Goal: Information Seeking & Learning: Learn about a topic

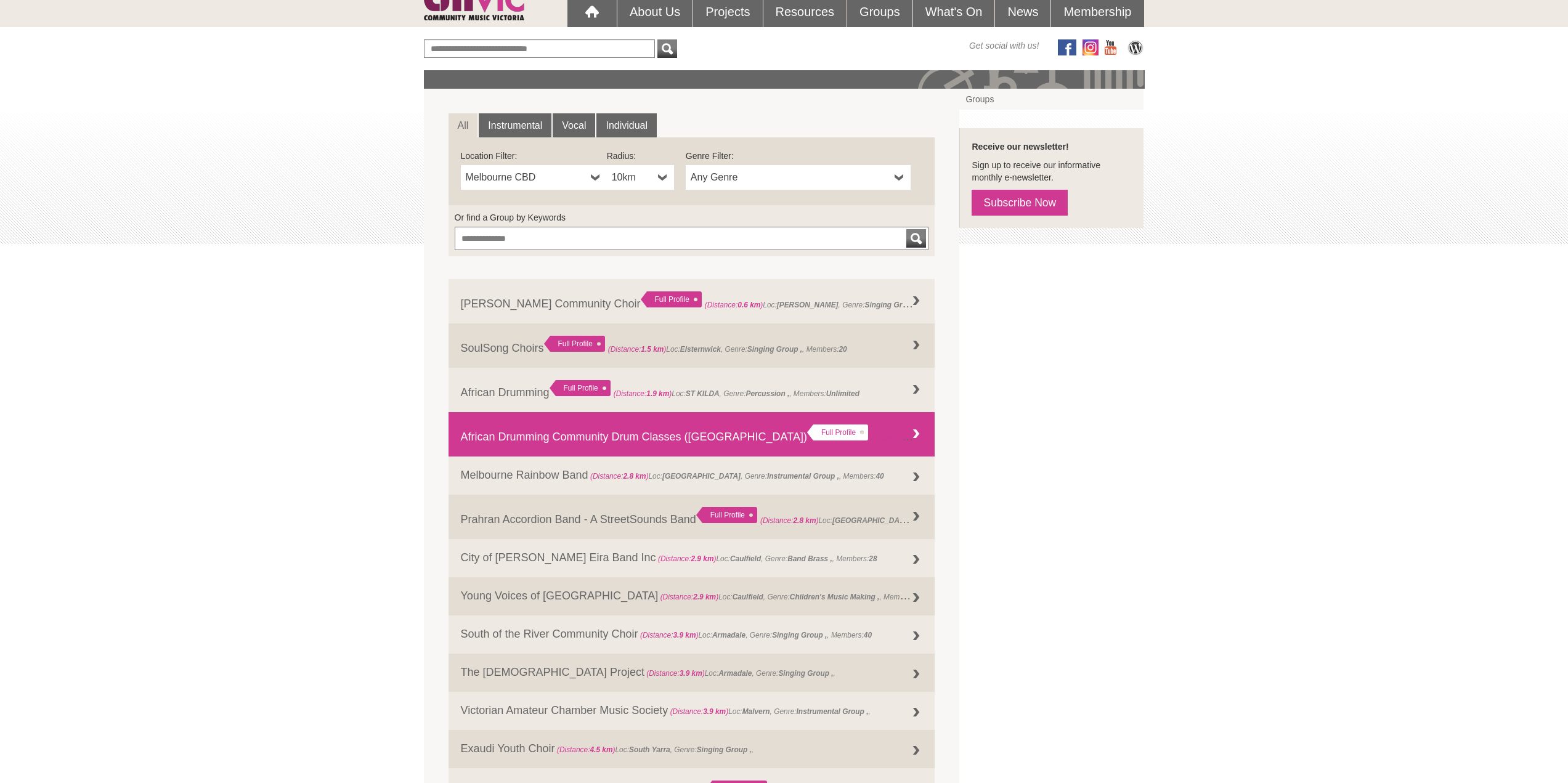
scroll to position [185, 0]
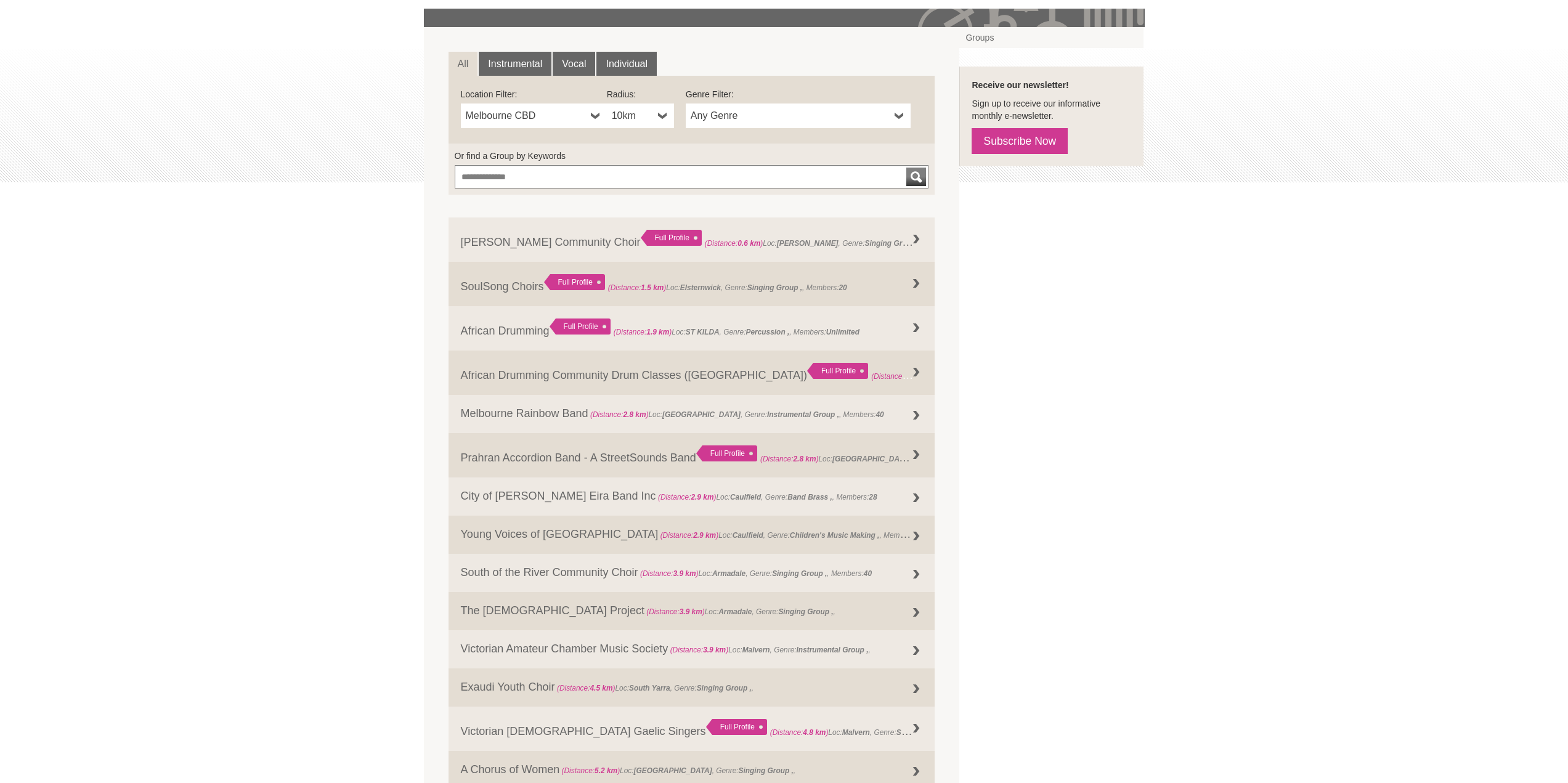
click at [747, 116] on span "Any Genre" at bounding box center [790, 116] width 199 height 15
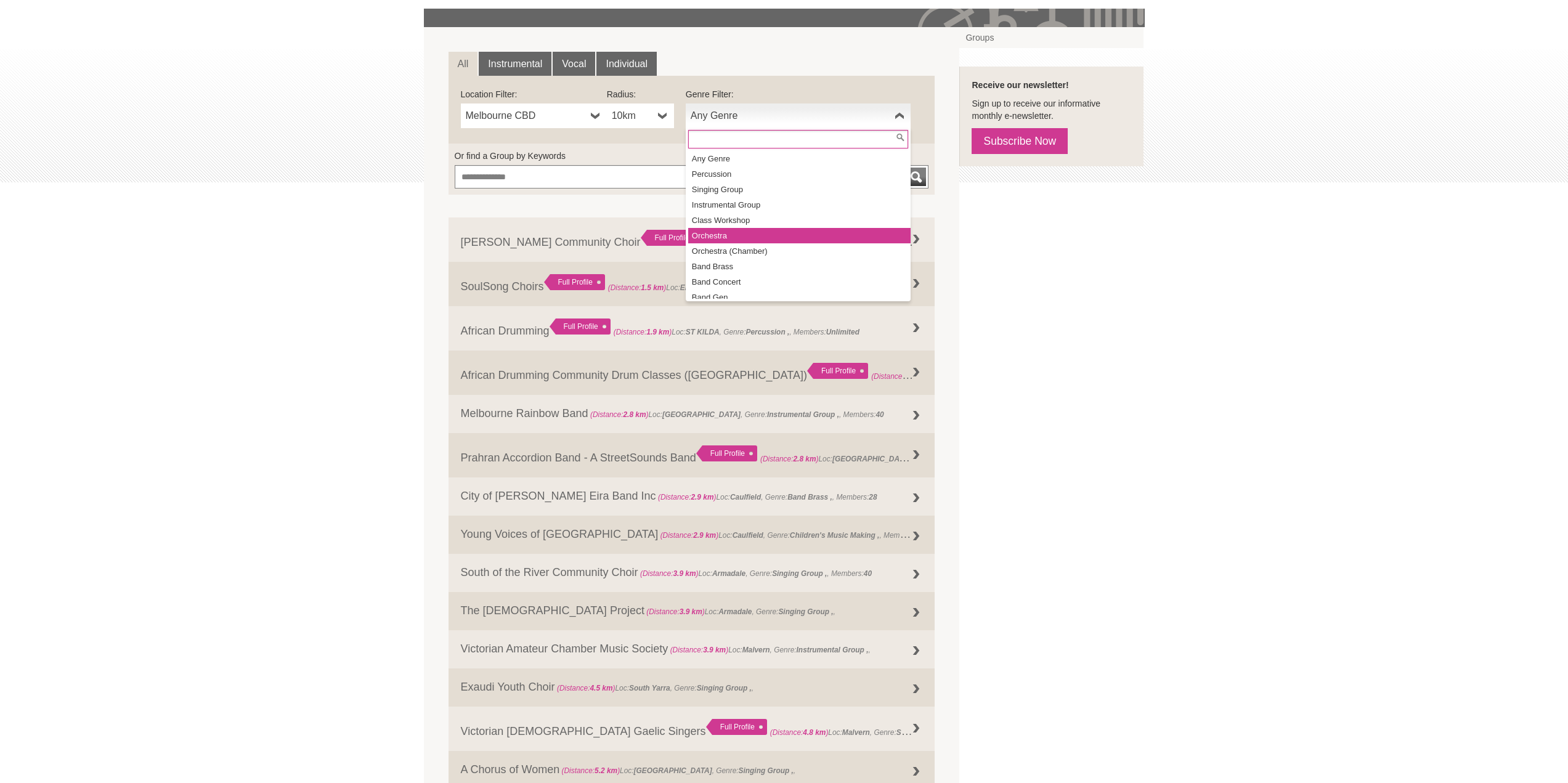
click at [774, 241] on li "Orchestra" at bounding box center [799, 235] width 222 height 15
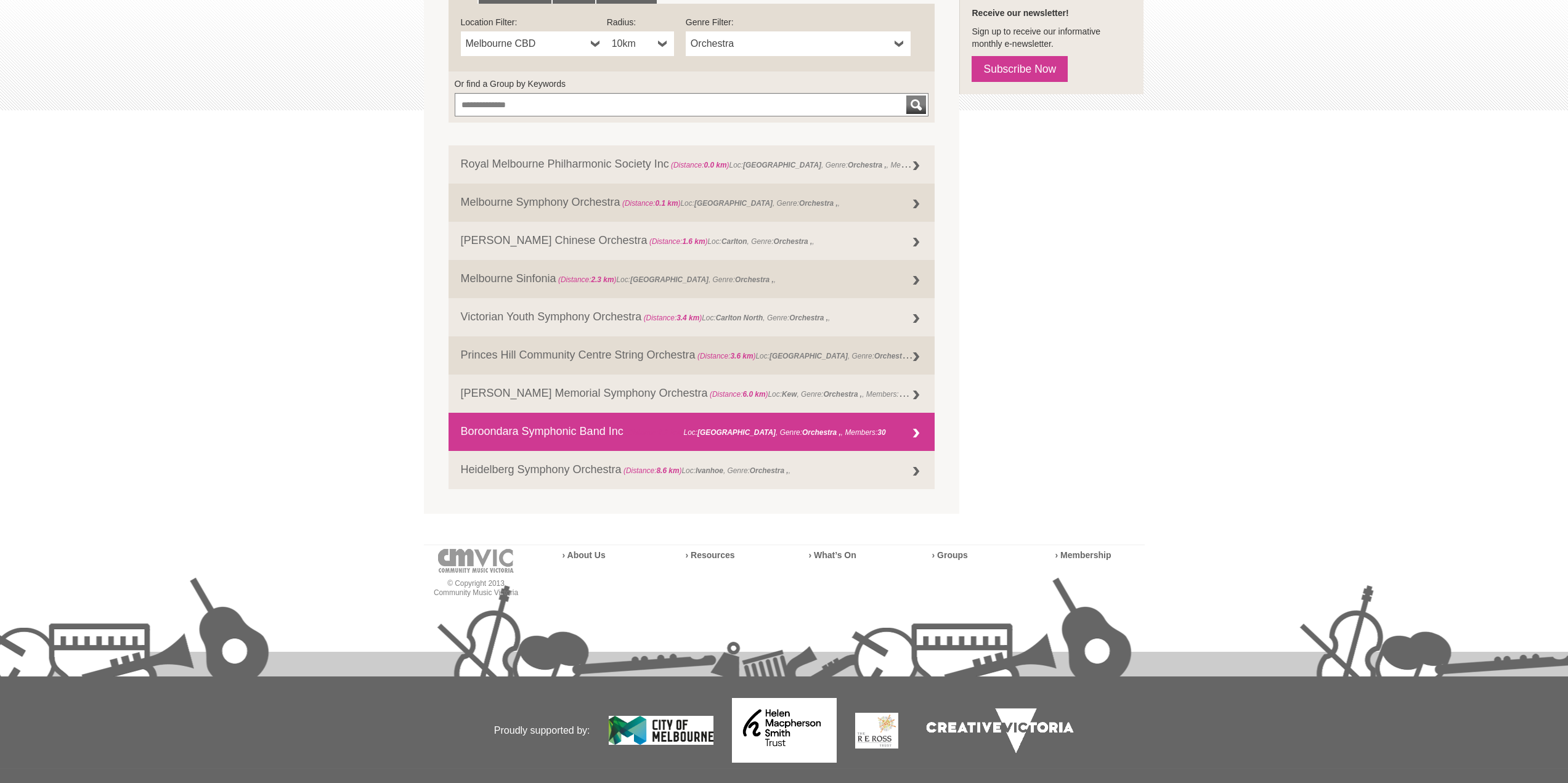
scroll to position [225, 0]
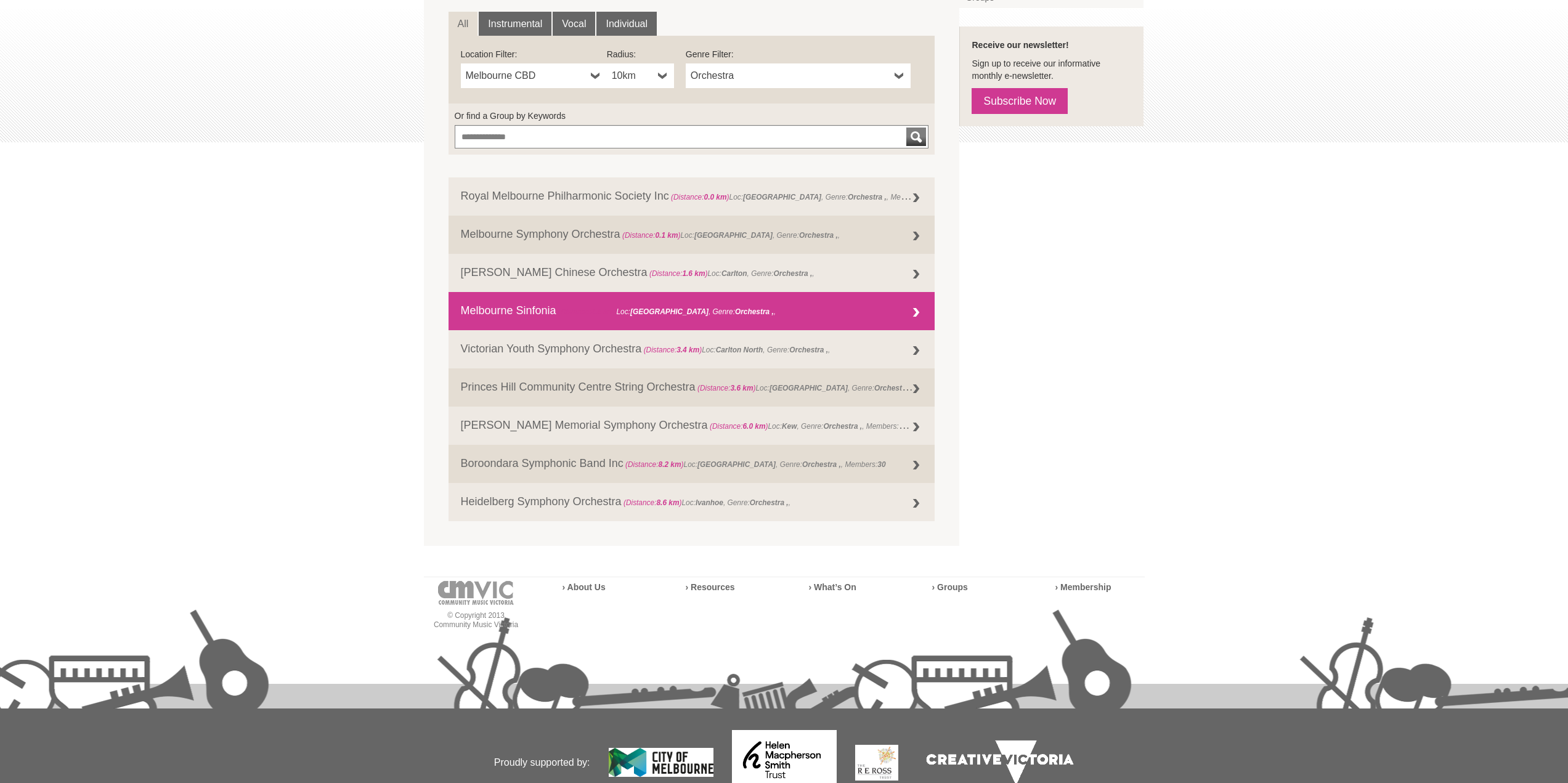
click at [575, 319] on link "Melbourne Sinfonia (Distance: 2.3 km ) Loc: [GEOGRAPHIC_DATA] , Genre: Orchestr…" at bounding box center [692, 311] width 487 height 38
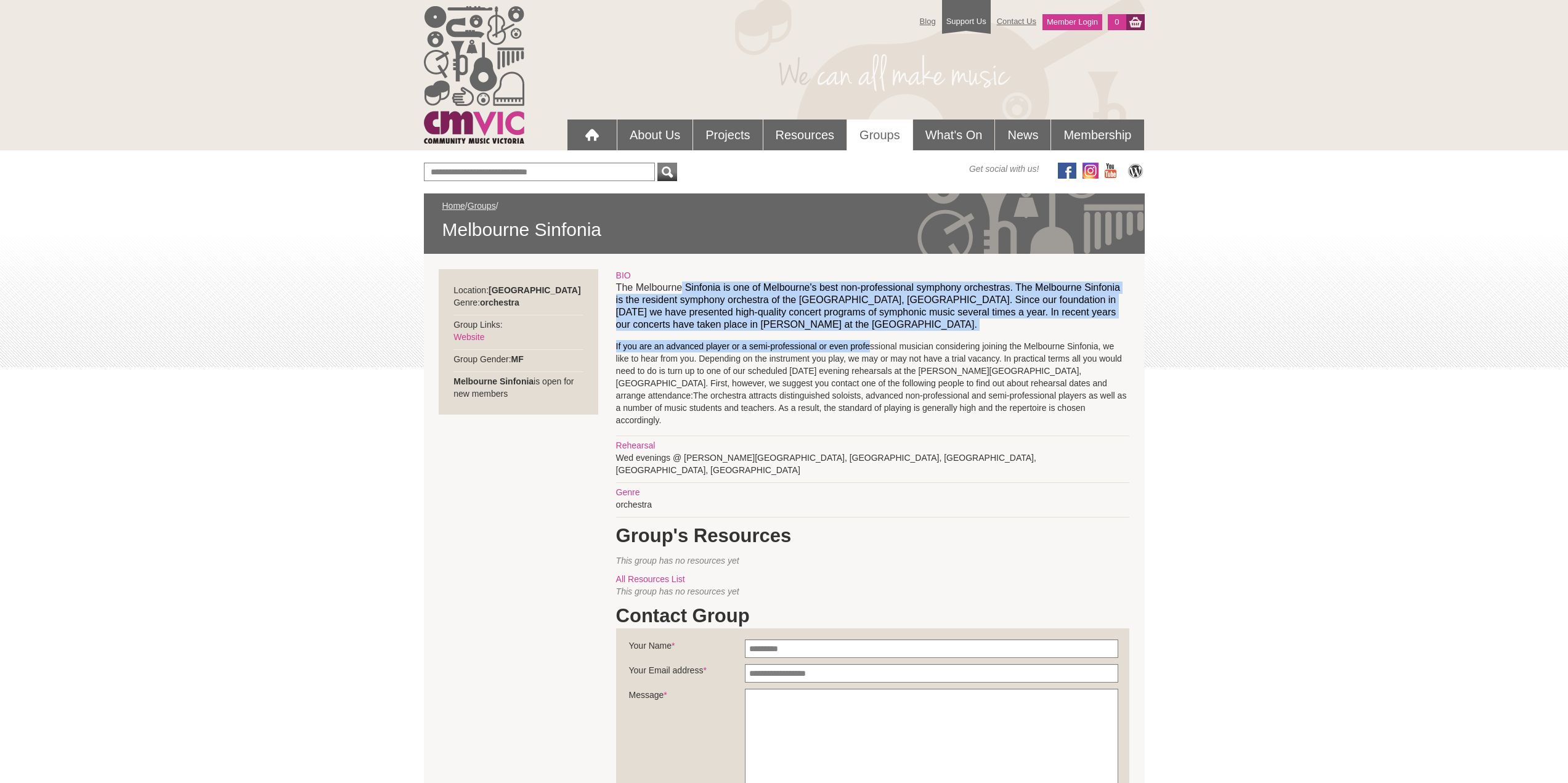
drag, startPoint x: 682, startPoint y: 289, endPoint x: 880, endPoint y: 345, distance: 205.8
click at [873, 344] on div "BIO The Melbourne Sinfonia is one of Melbourne's best non-professional symphony…" at bounding box center [872, 570] width 513 height 603
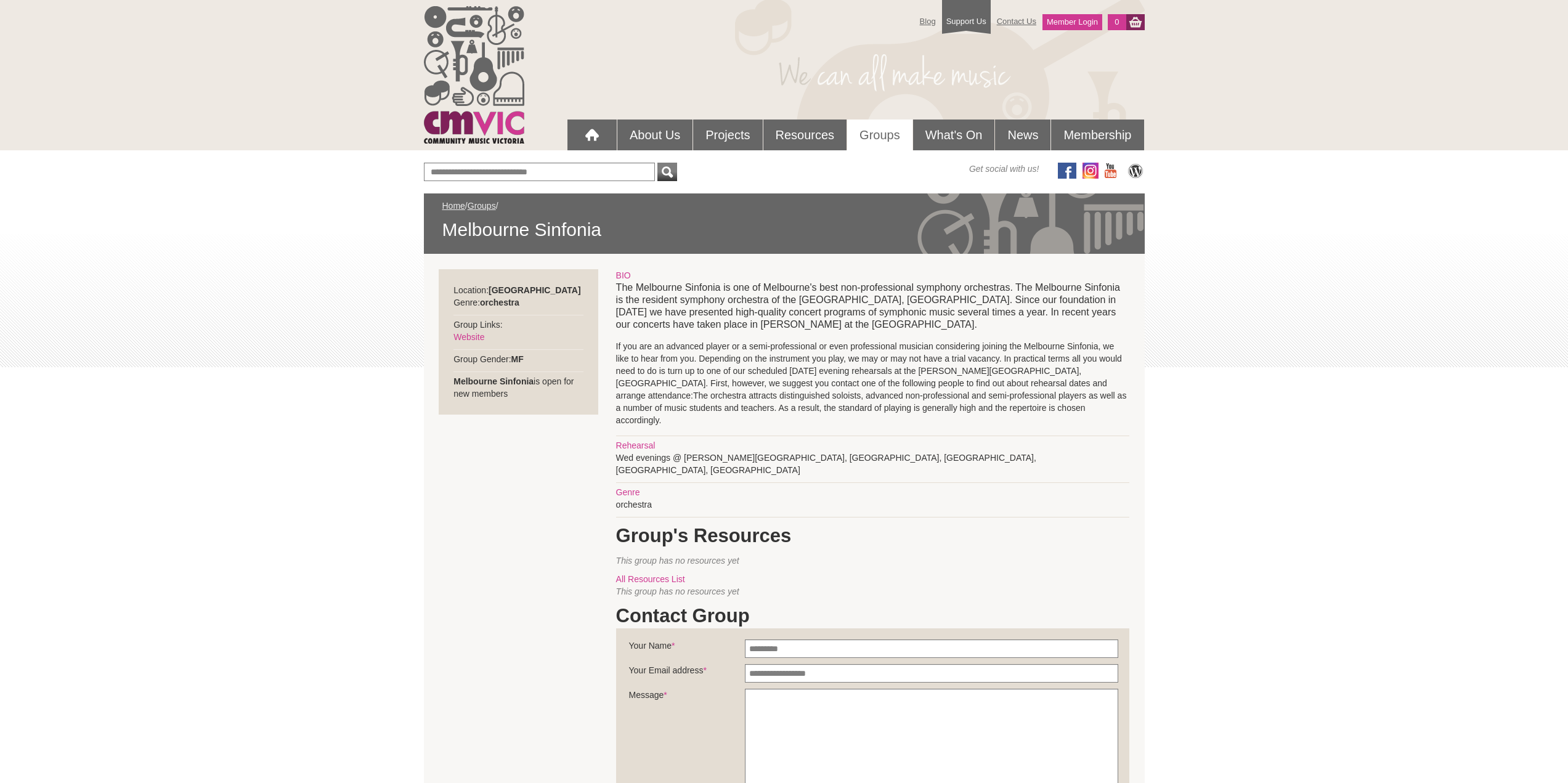
click at [887, 347] on p "If you are an advanced player or a semi-professional or even professional music…" at bounding box center [872, 383] width 513 height 87
drag, startPoint x: 950, startPoint y: 283, endPoint x: 1069, endPoint y: 332, distance: 128.7
click at [1062, 325] on p "The Melbourne Sinfonia is one of Melbourne's best non-professional symphony orc…" at bounding box center [872, 306] width 513 height 49
click at [1070, 333] on div "BIO The Melbourne Sinfonia is one of Melbourne's best non-professional symphony…" at bounding box center [872, 570] width 513 height 603
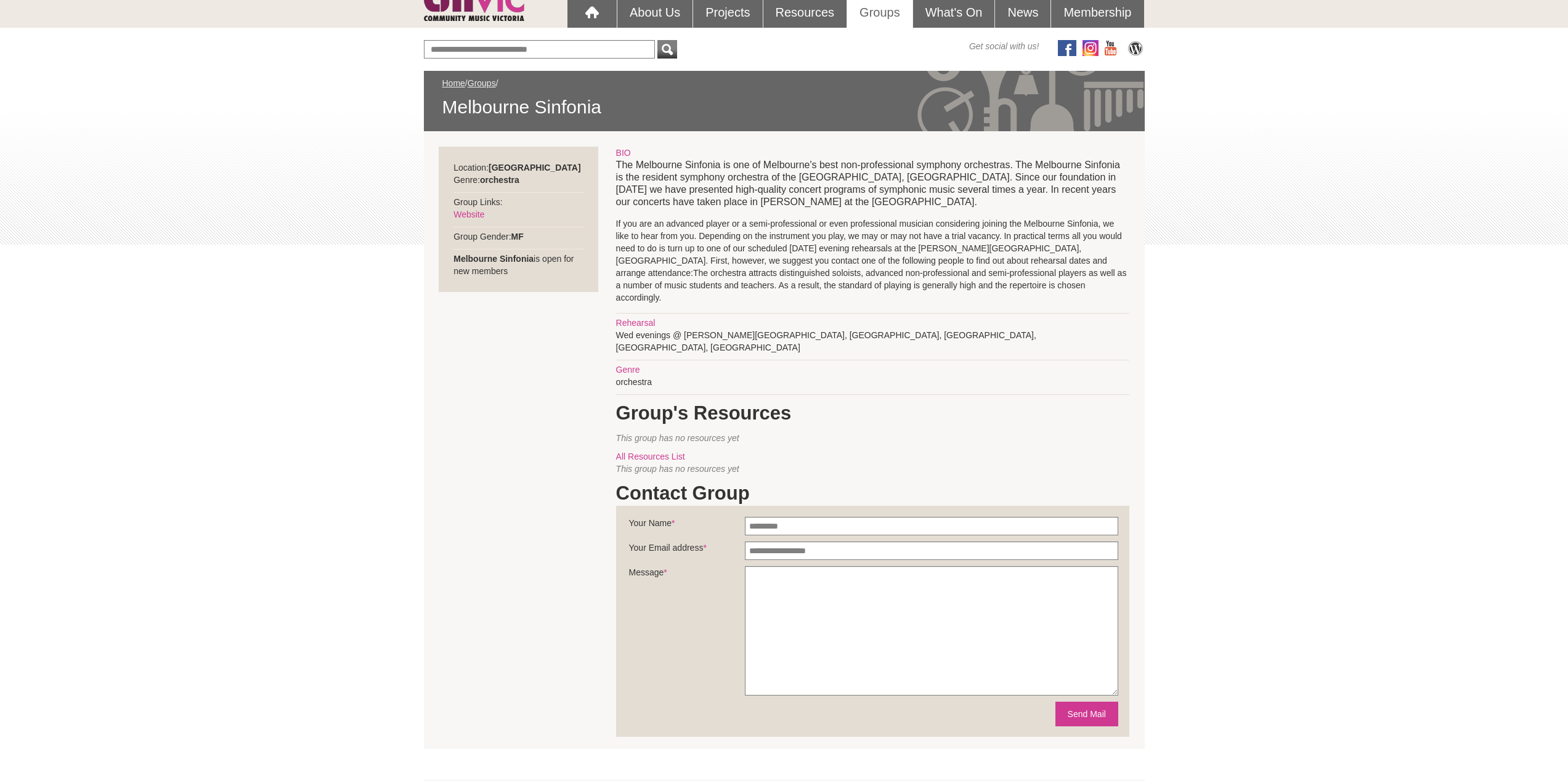
scroll to position [123, 0]
drag, startPoint x: 674, startPoint y: 323, endPoint x: 853, endPoint y: 321, distance: 179.0
click at [845, 321] on div "BIO The Melbourne Sinfonia is one of Melbourne's best non-professional symphony…" at bounding box center [872, 447] width 513 height 603
click at [855, 321] on div "BIO The Melbourne Sinfonia is one of Melbourne's best non-professional symphony…" at bounding box center [872, 447] width 513 height 603
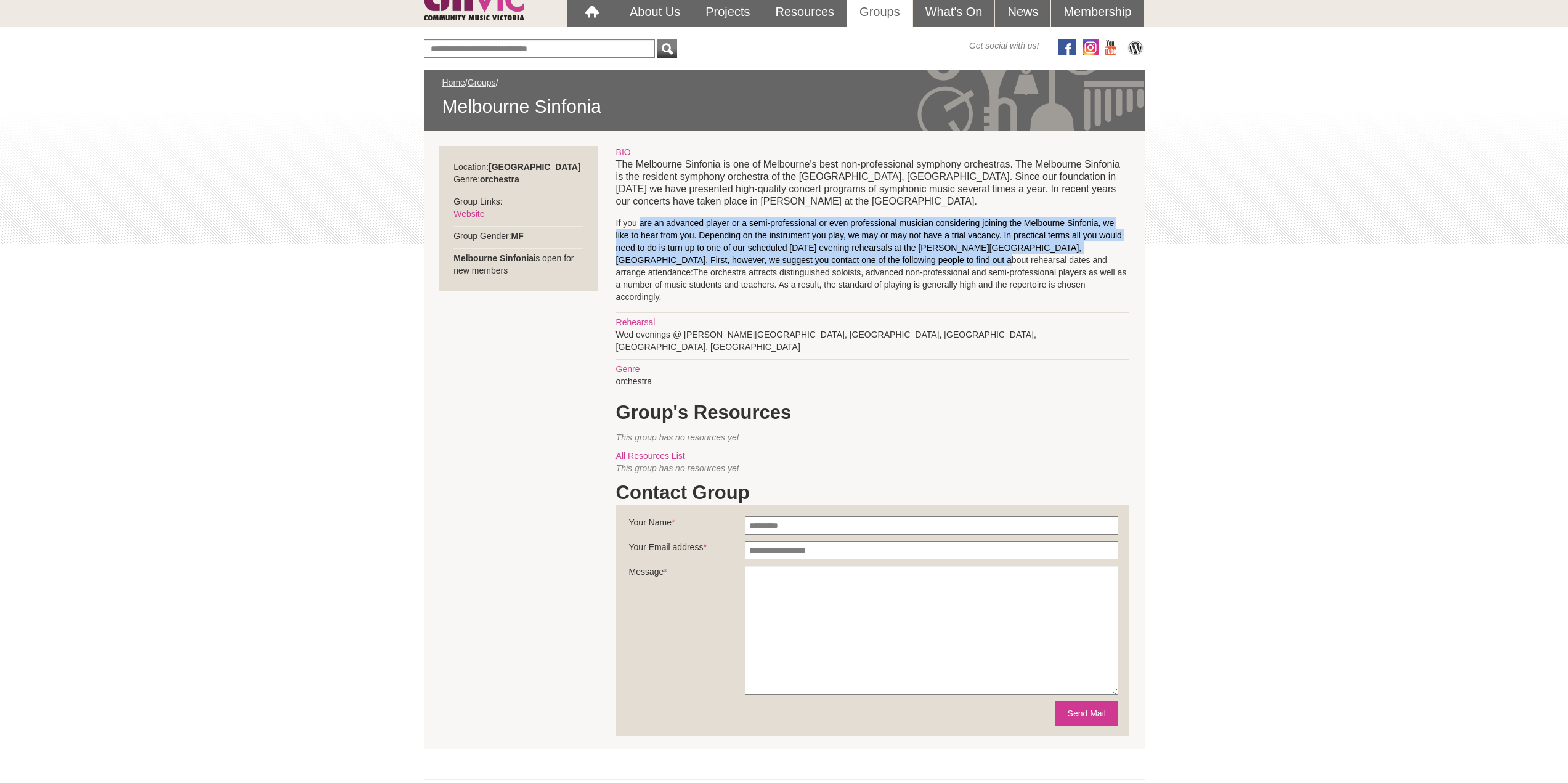
drag, startPoint x: 641, startPoint y: 224, endPoint x: 935, endPoint y: 267, distance: 297.1
click at [933, 266] on p "If you are an advanced player or a semi-professional or even professional music…" at bounding box center [872, 260] width 513 height 87
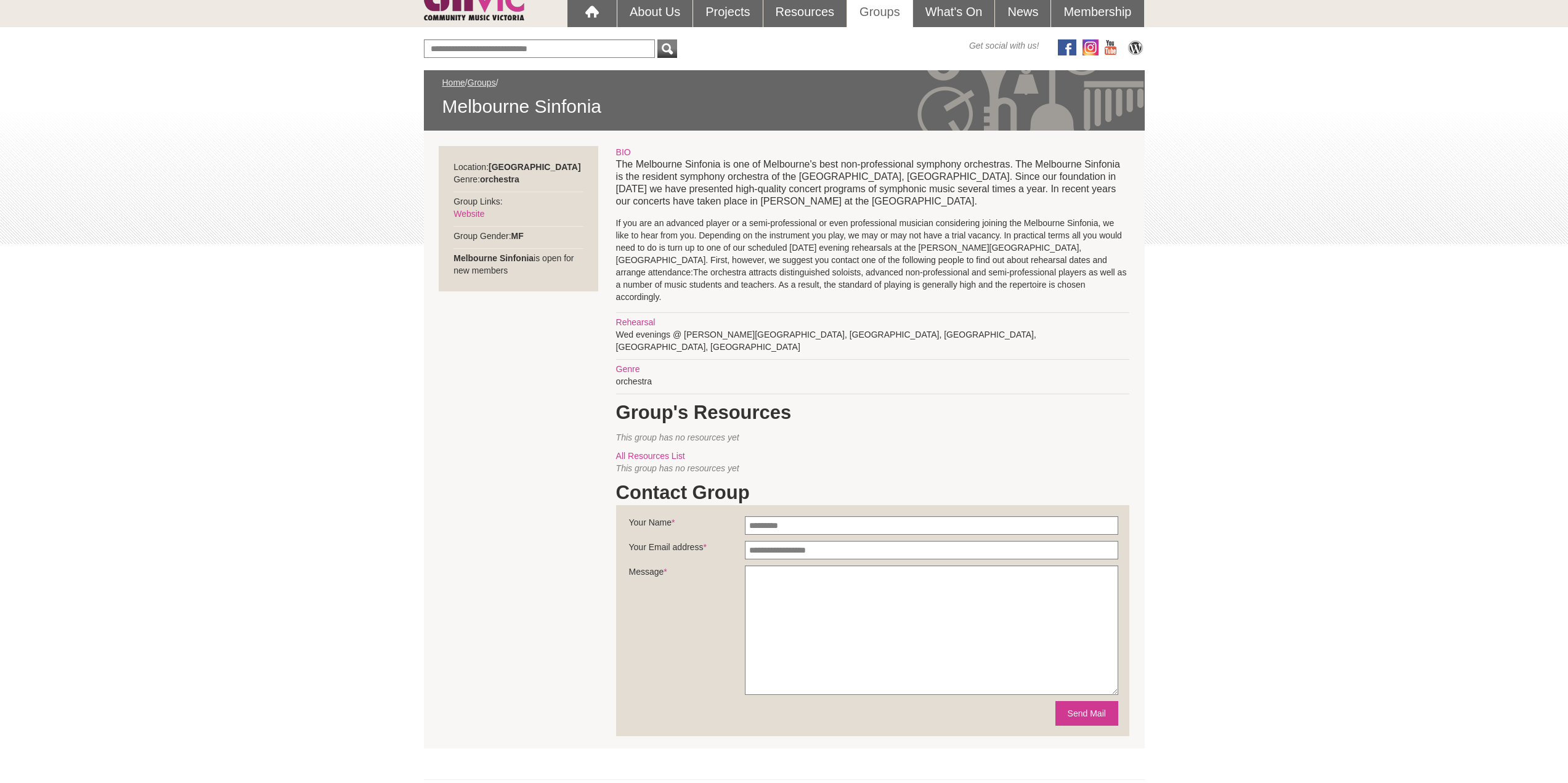
click at [977, 280] on p "If you are an advanced player or a semi-professional or even professional music…" at bounding box center [872, 260] width 513 height 87
drag, startPoint x: 793, startPoint y: 225, endPoint x: 1007, endPoint y: 225, distance: 214.0
click at [1000, 225] on p "If you are an advanced player or a semi-professional or even professional music…" at bounding box center [872, 260] width 513 height 87
click at [1027, 228] on p "If you are an advanced player or a semi-professional or even professional music…" at bounding box center [872, 260] width 513 height 87
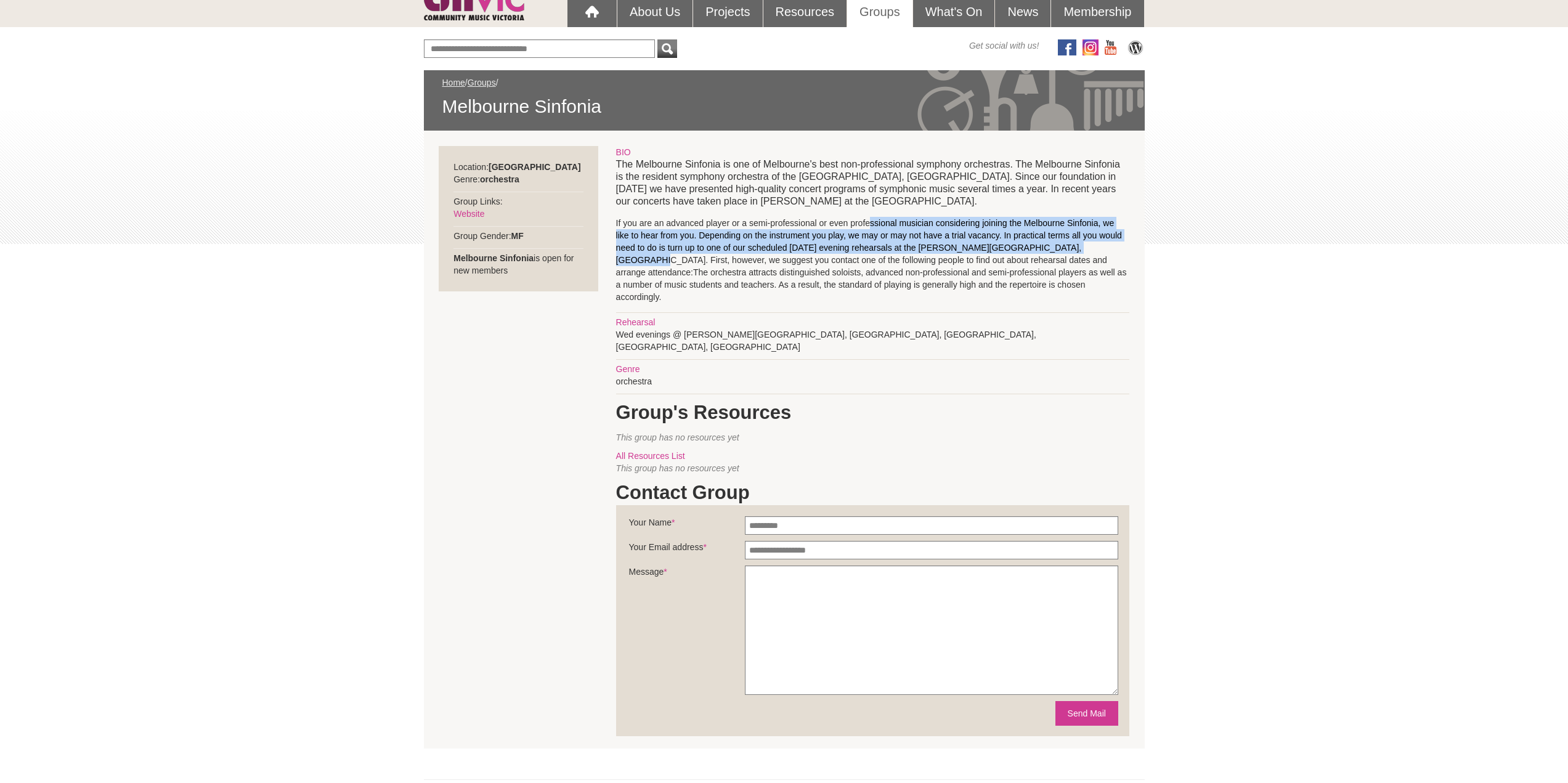
drag, startPoint x: 868, startPoint y: 222, endPoint x: 1097, endPoint y: 269, distance: 233.8
click at [1092, 254] on p "If you are an advanced player or a semi-professional or even professional music…" at bounding box center [872, 260] width 513 height 87
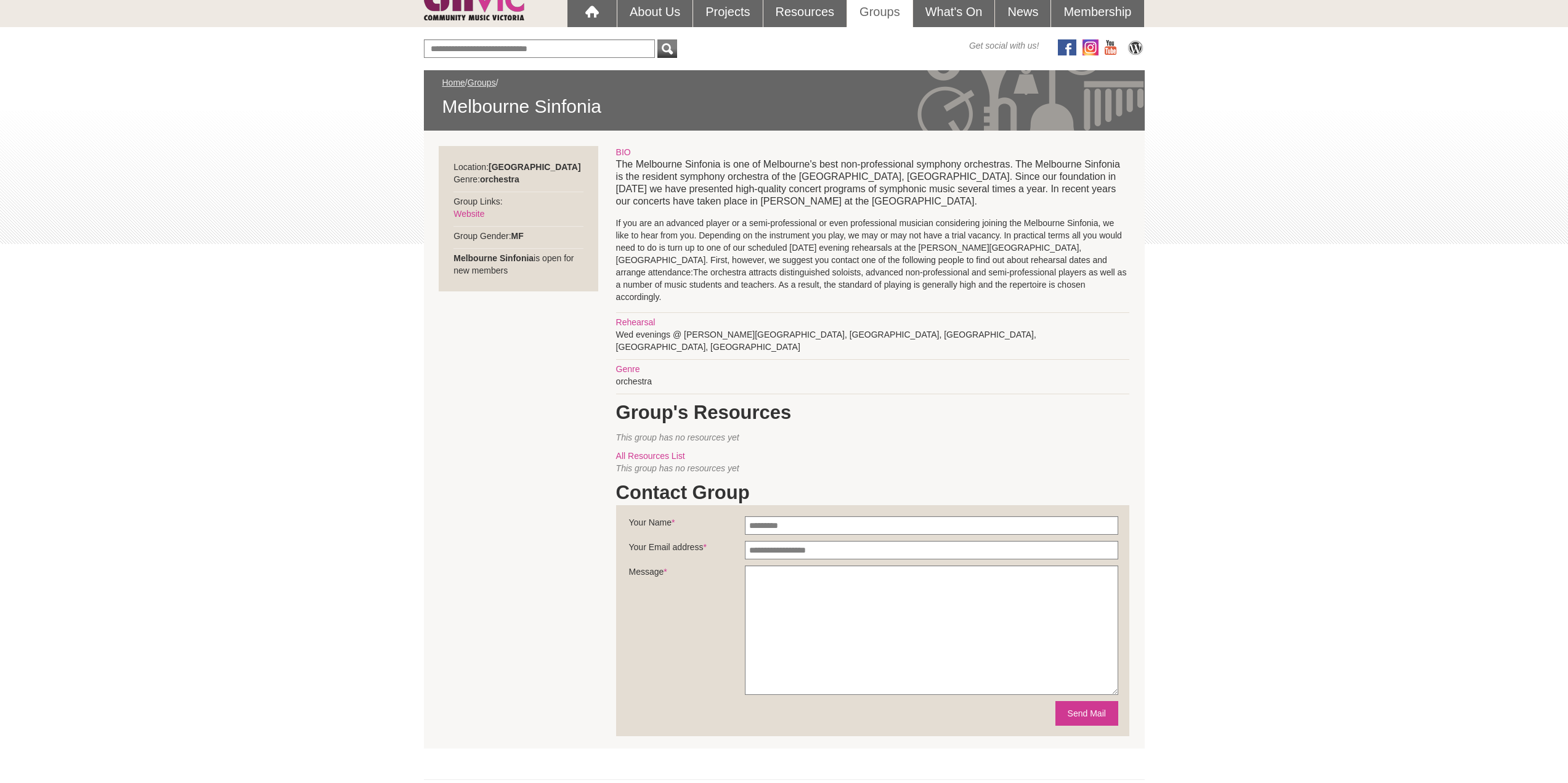
click at [1097, 269] on p "If you are an advanced player or a semi-professional or even professional music…" at bounding box center [872, 260] width 513 height 87
drag, startPoint x: 636, startPoint y: 231, endPoint x: 968, endPoint y: 235, distance: 332.0
click at [960, 235] on p "If you are an advanced player or a semi-professional or even professional music…" at bounding box center [872, 260] width 513 height 87
click at [968, 235] on p "If you are an advanced player or a semi-professional or even professional music…" at bounding box center [872, 260] width 513 height 87
drag, startPoint x: 811, startPoint y: 230, endPoint x: 999, endPoint y: 231, distance: 188.0
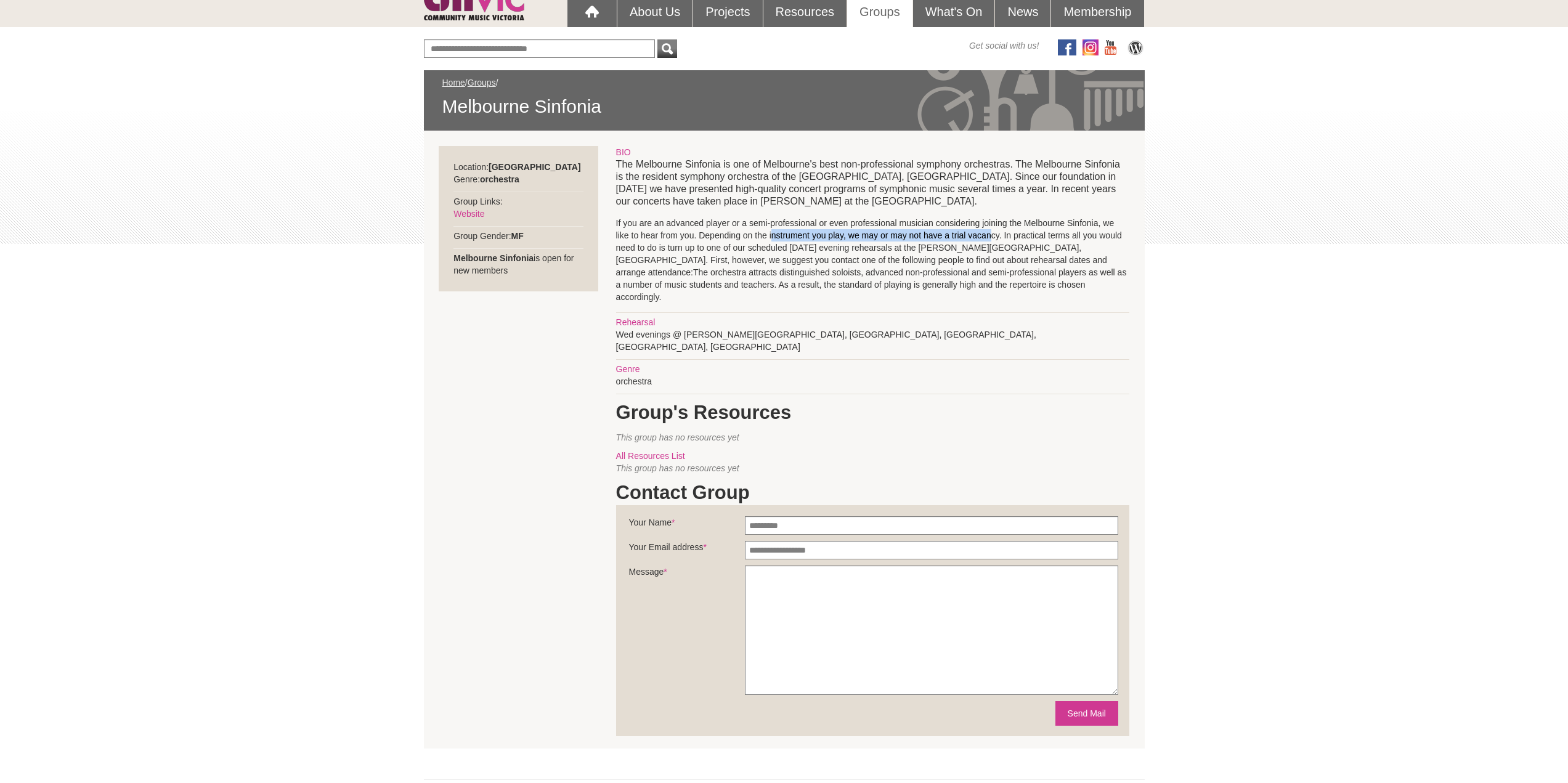
click at [996, 231] on p "If you are an advanced player or a semi-professional or even professional music…" at bounding box center [872, 260] width 513 height 87
click at [1005, 232] on p "If you are an advanced player or a semi-professional or even professional music…" at bounding box center [872, 260] width 513 height 87
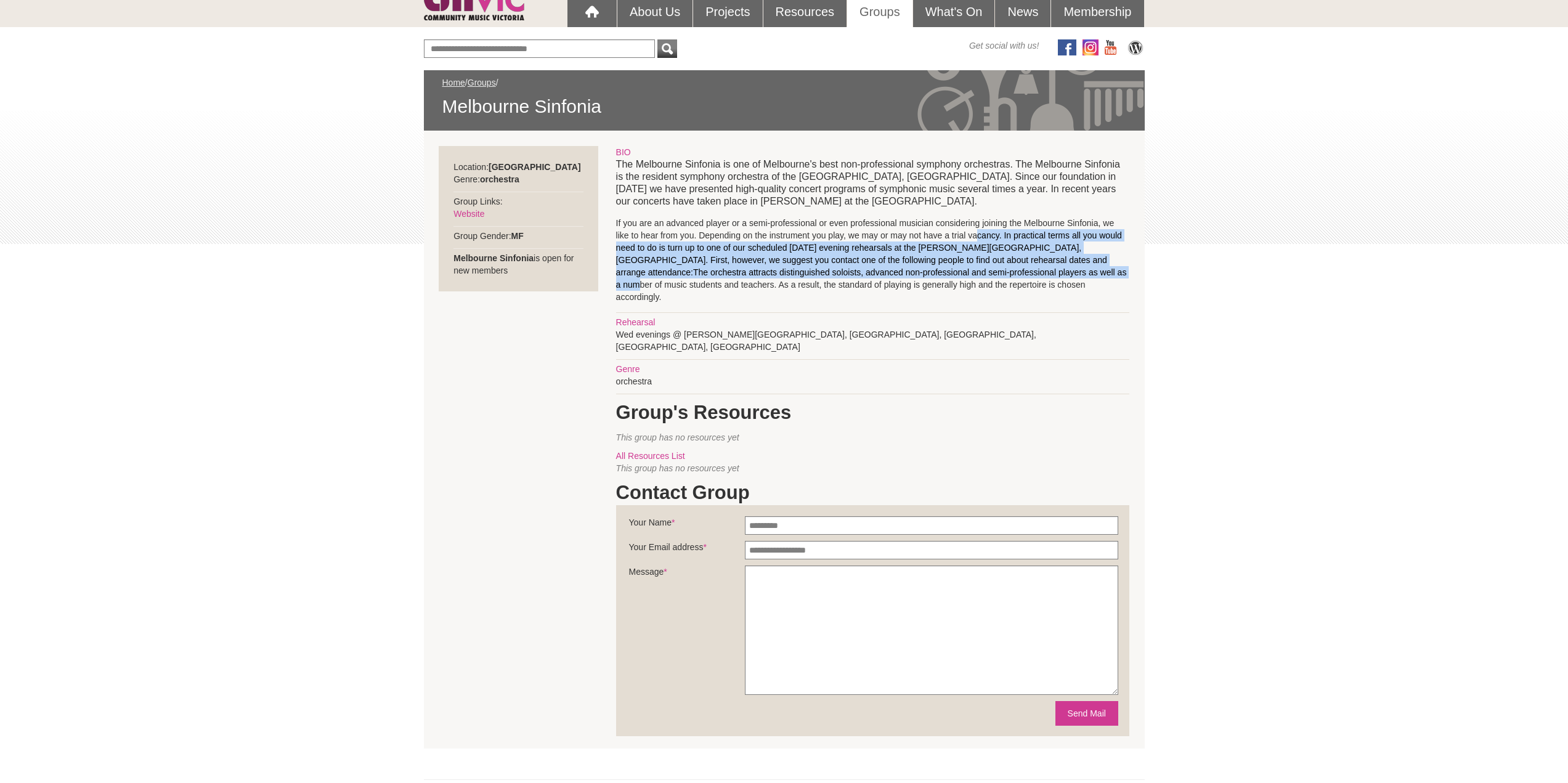
drag, startPoint x: 975, startPoint y: 240, endPoint x: 1061, endPoint y: 281, distance: 95.3
click at [1061, 280] on p "If you are an advanced player or a semi-professional or even professional music…" at bounding box center [872, 260] width 513 height 87
click at [1062, 283] on p "If you are an advanced player or a semi-professional or even professional music…" at bounding box center [872, 260] width 513 height 87
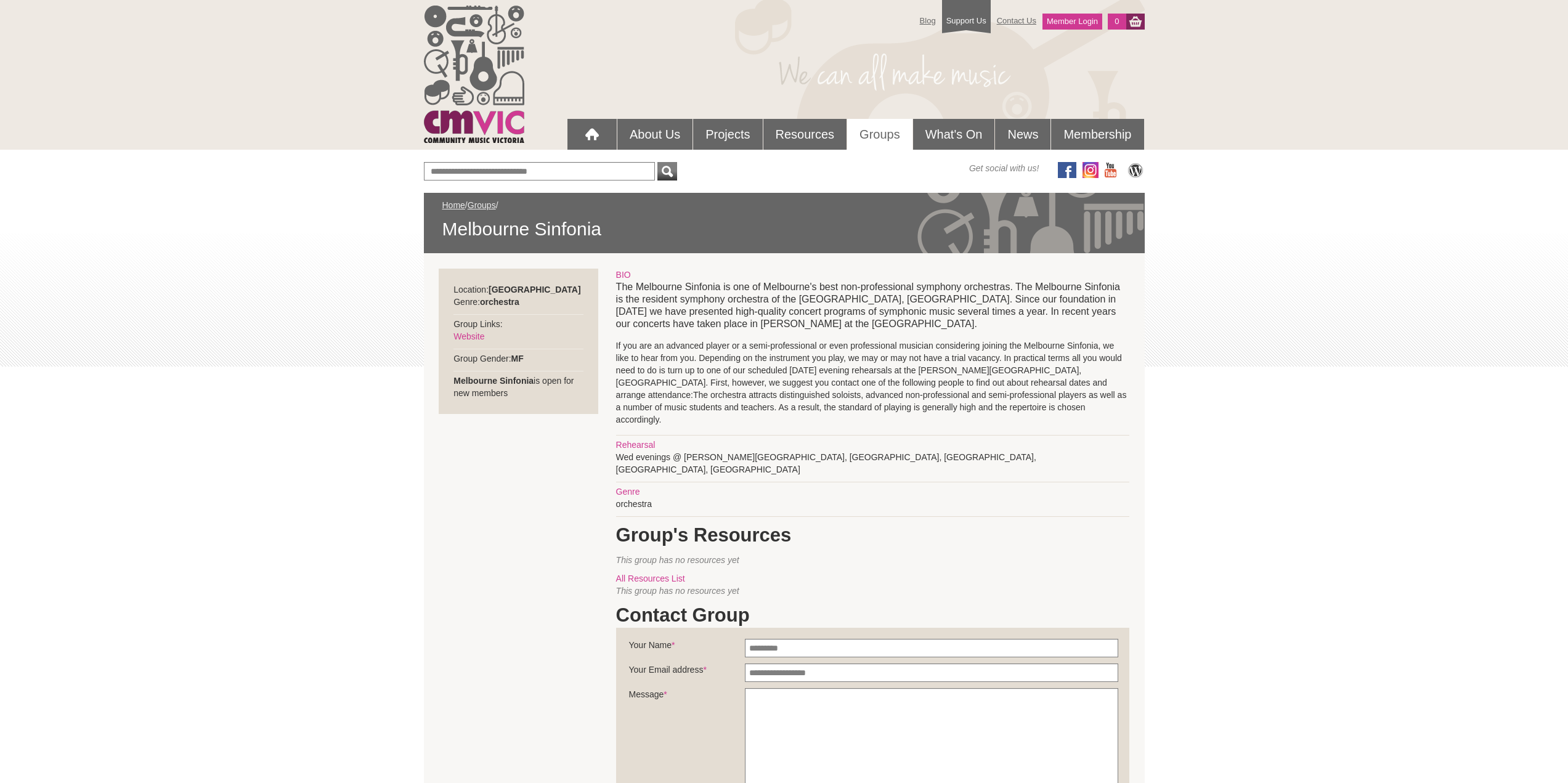
scroll to position [0, 0]
